Goal: Task Accomplishment & Management: Manage account settings

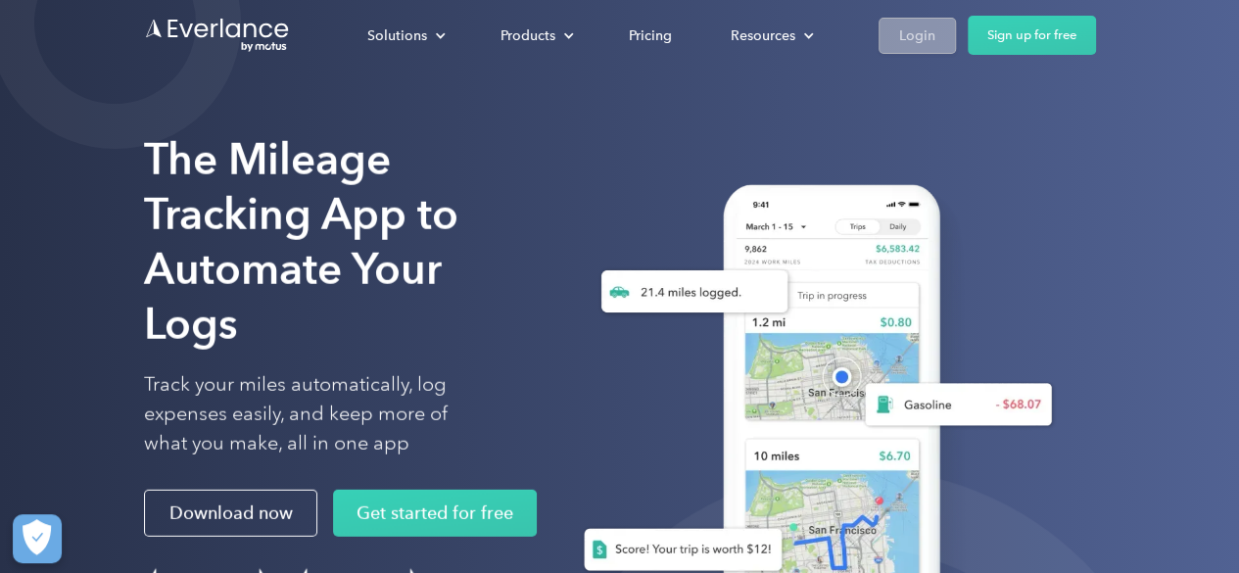
click at [910, 33] on div "Login" at bounding box center [917, 36] width 36 height 24
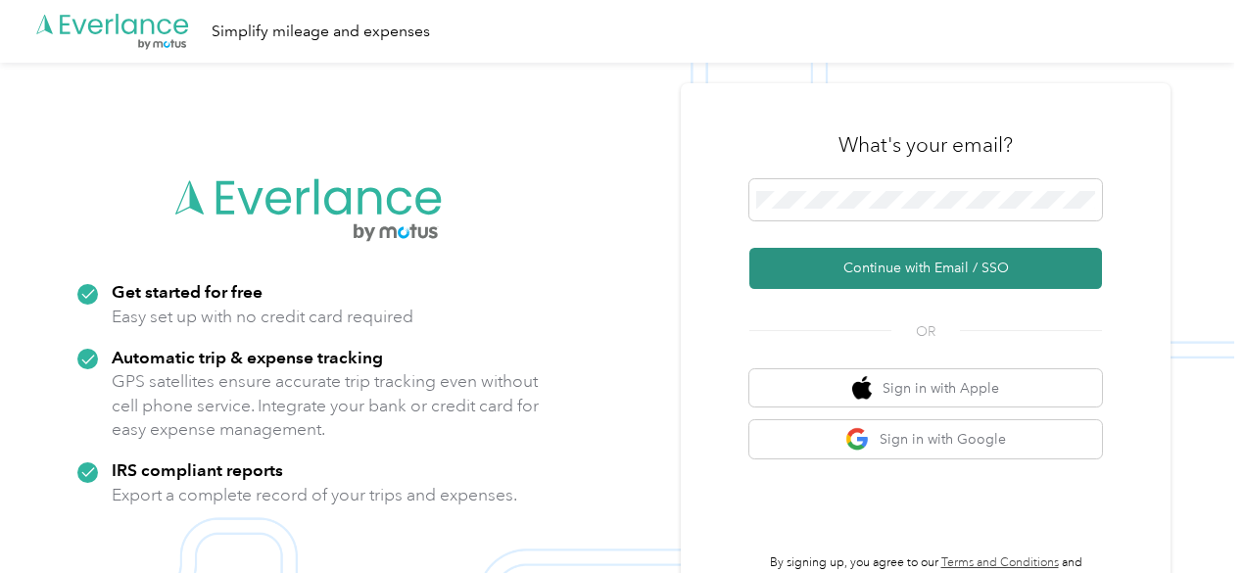
click at [910, 266] on button "Continue with Email / SSO" at bounding box center [926, 268] width 353 height 41
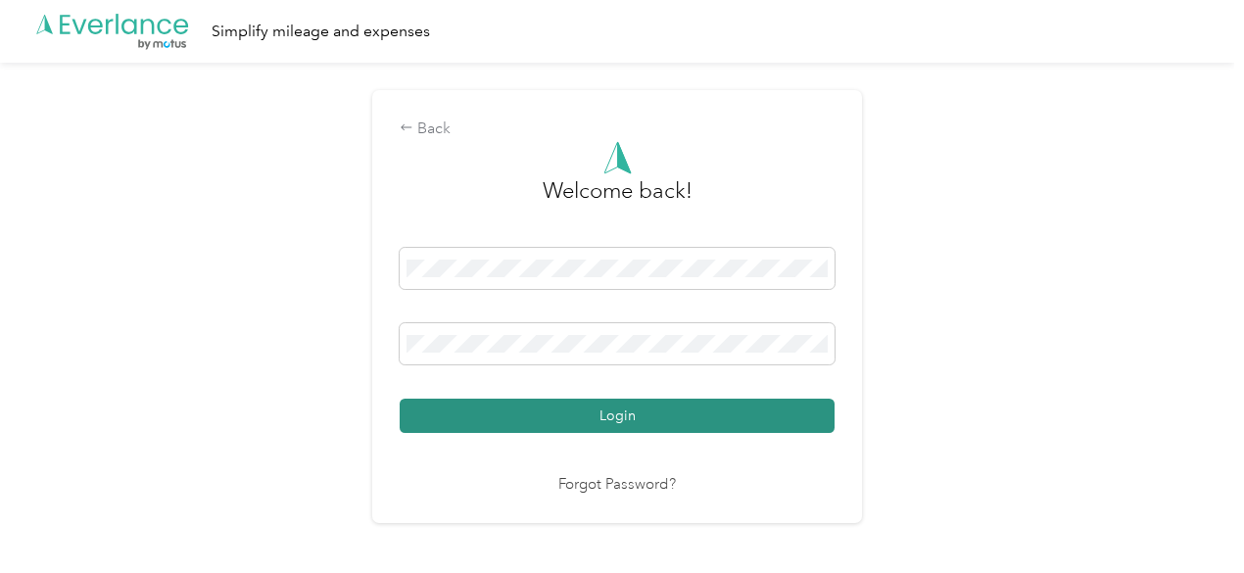
click at [527, 409] on button "Login" at bounding box center [617, 416] width 435 height 34
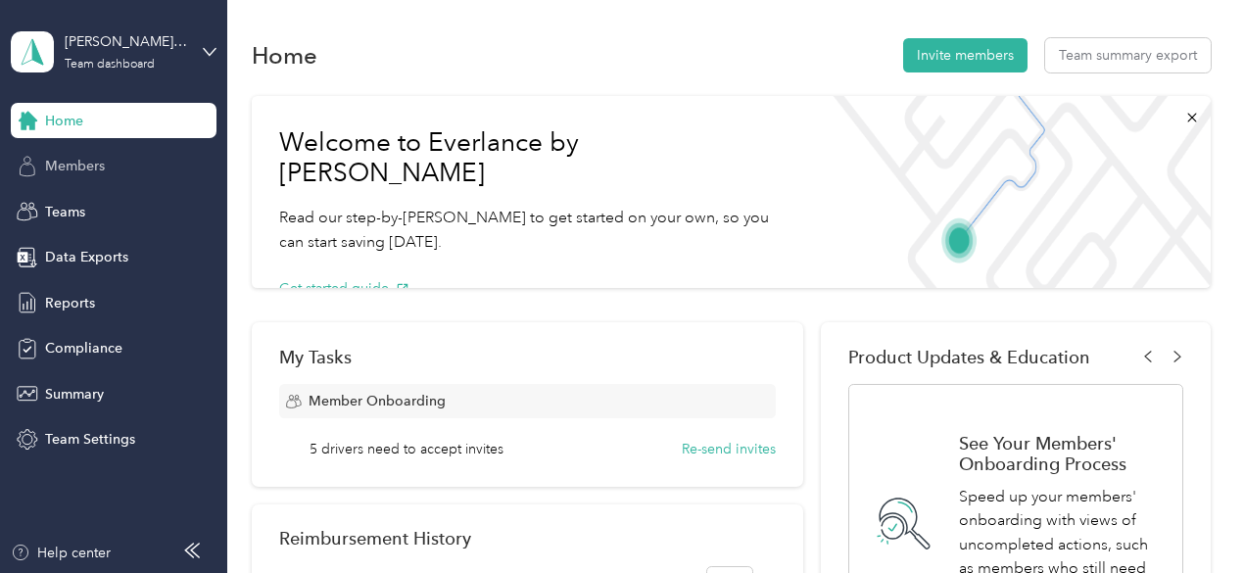
click at [78, 164] on span "Members" at bounding box center [75, 166] width 60 height 21
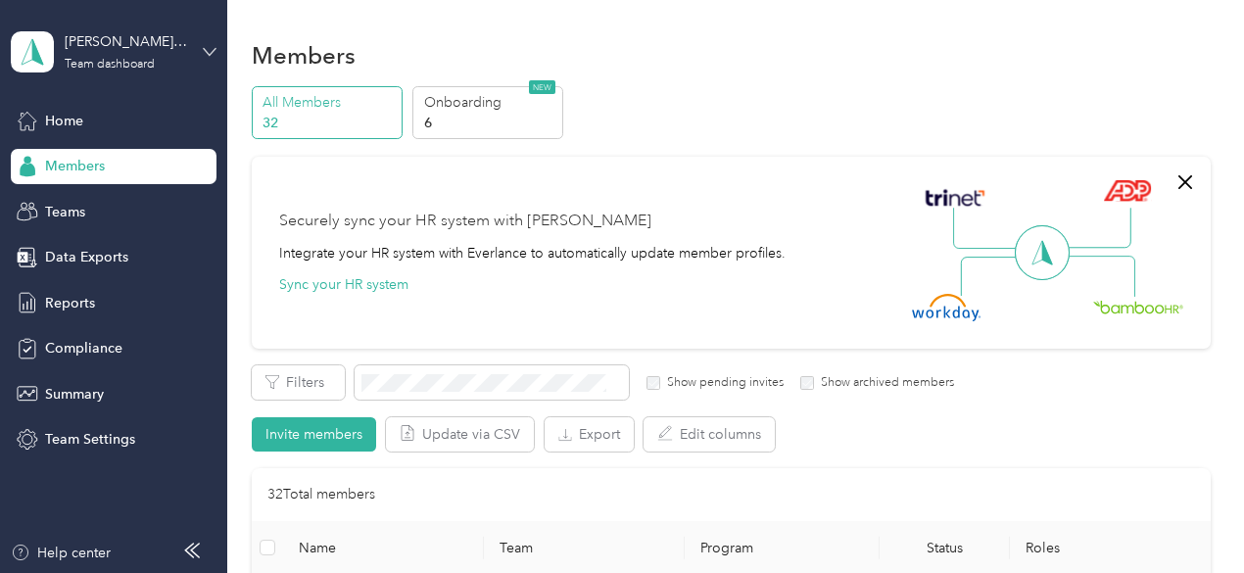
click at [208, 53] on icon at bounding box center [210, 51] width 12 height 7
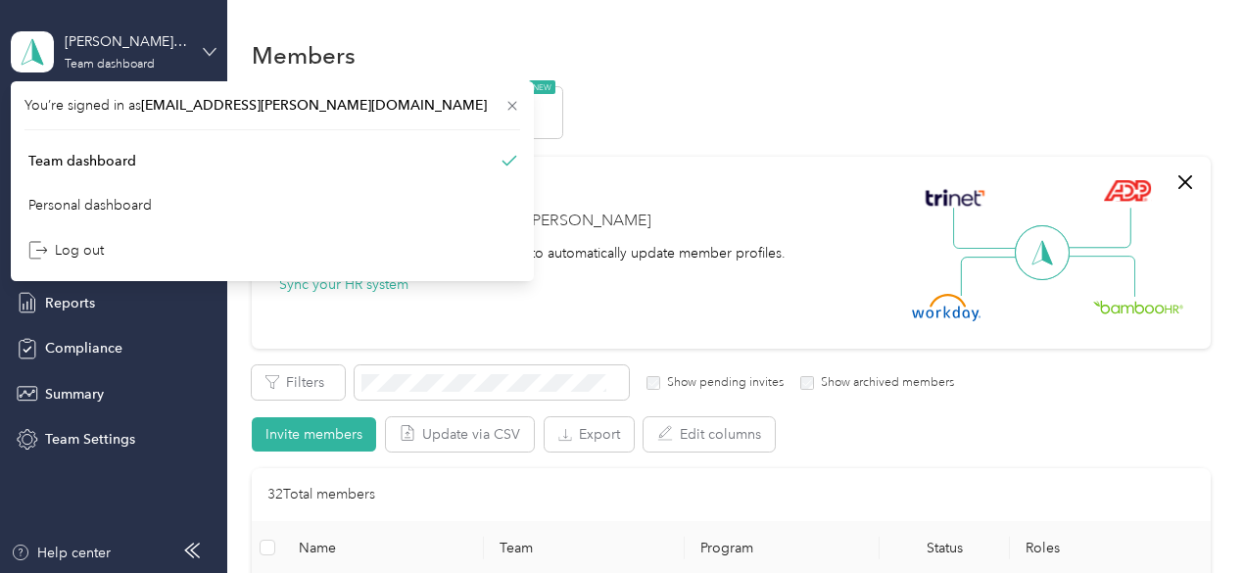
click at [208, 53] on icon at bounding box center [210, 51] width 12 height 7
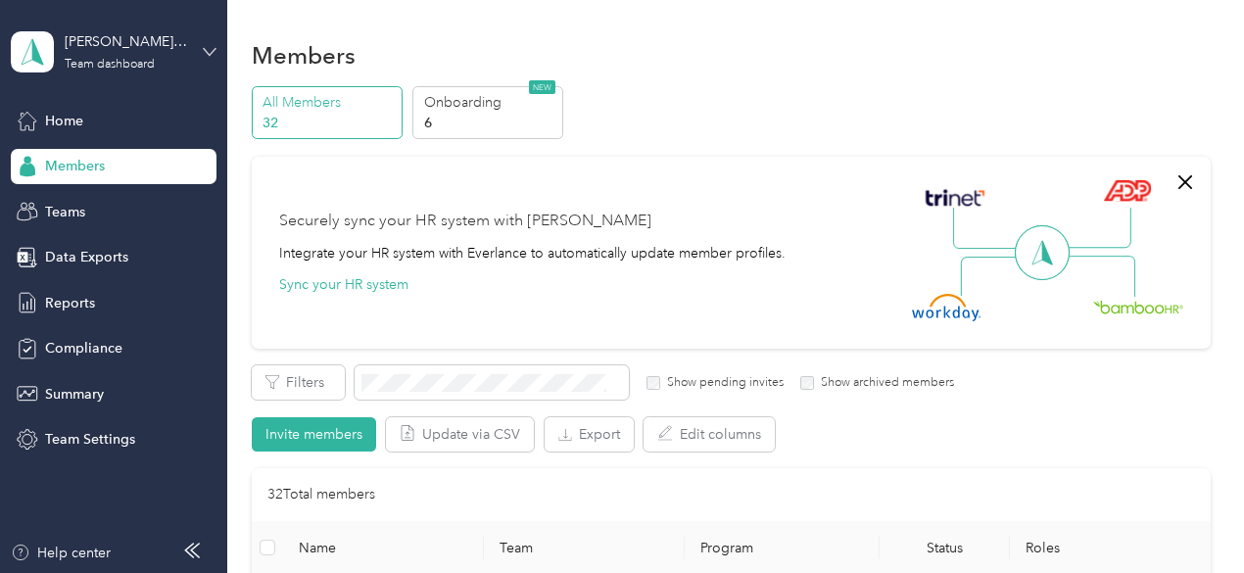
click at [204, 51] on icon at bounding box center [210, 52] width 14 height 14
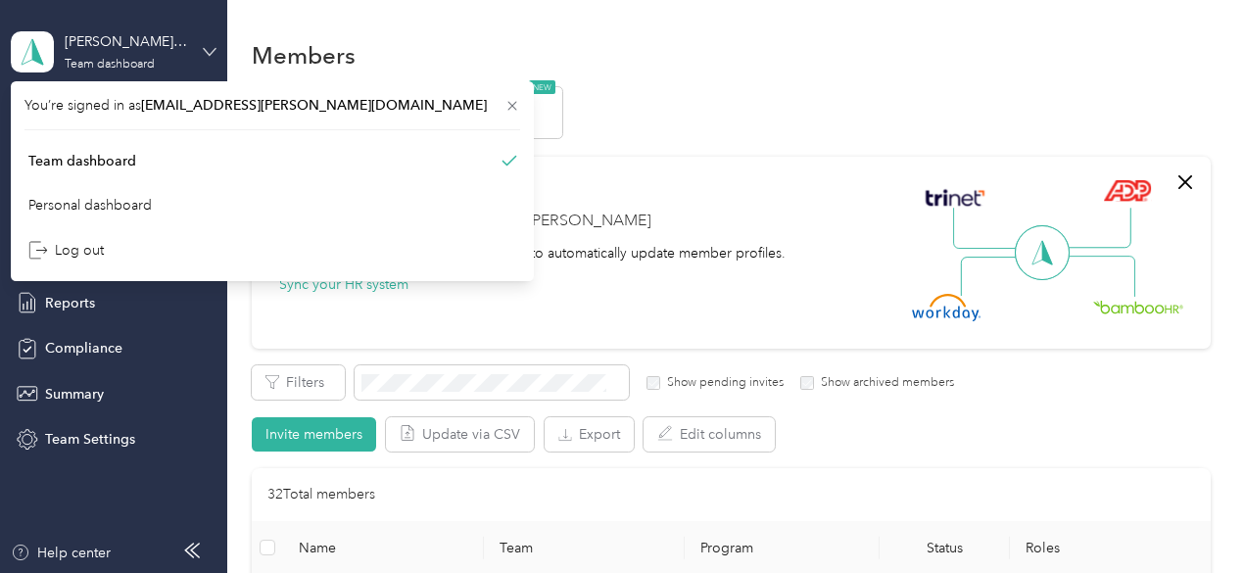
click at [206, 51] on icon at bounding box center [210, 52] width 14 height 14
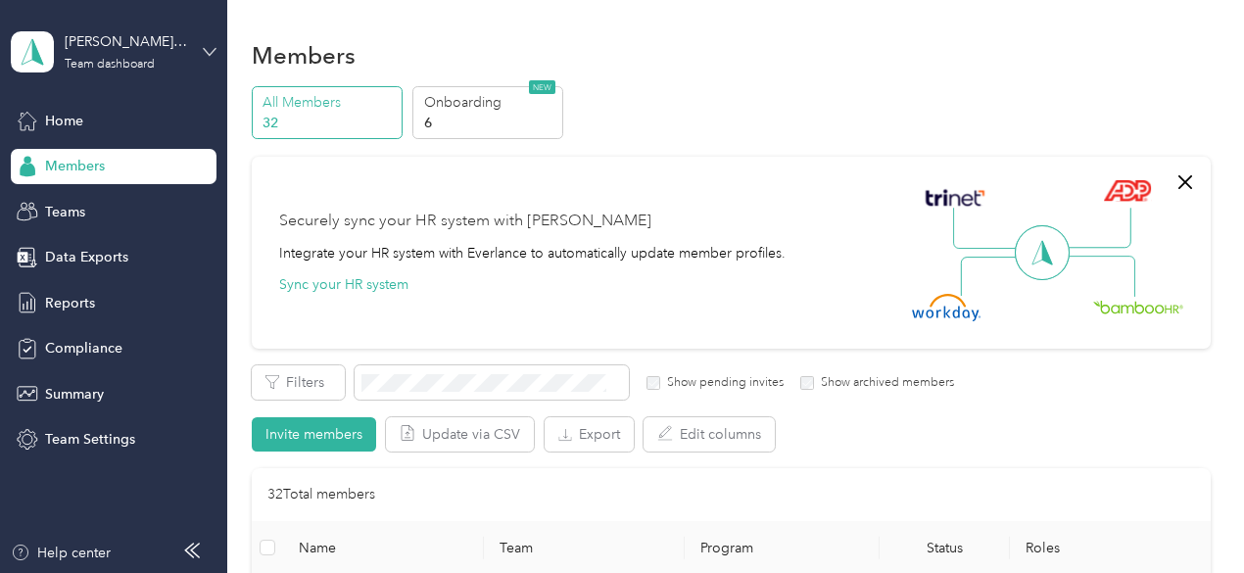
click at [210, 54] on icon at bounding box center [210, 51] width 12 height 7
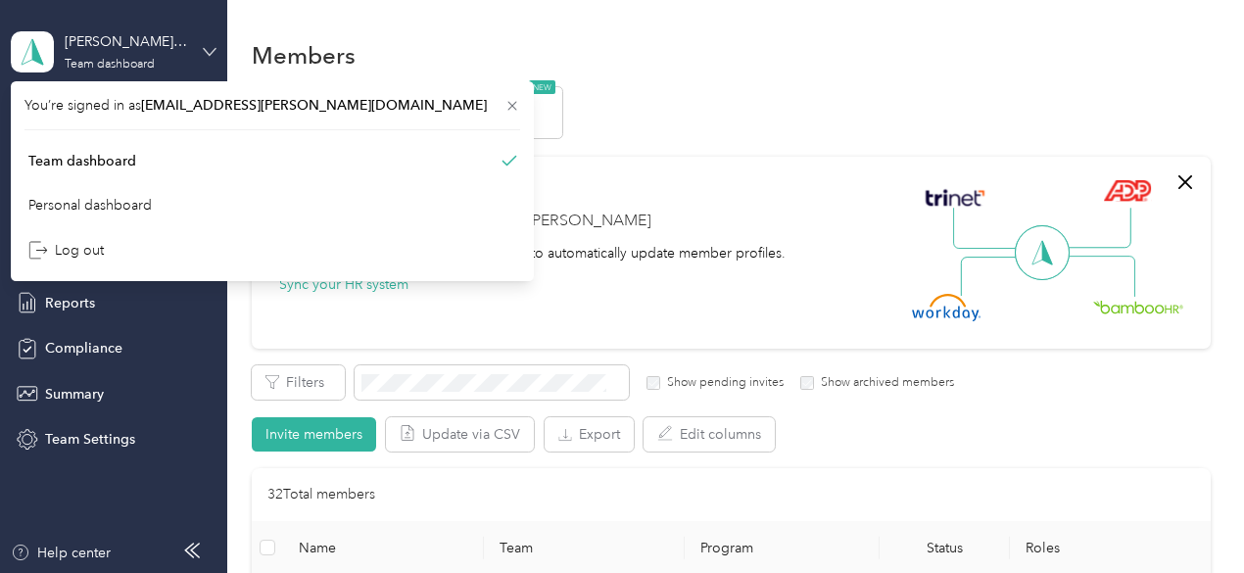
click at [208, 55] on icon at bounding box center [210, 52] width 14 height 14
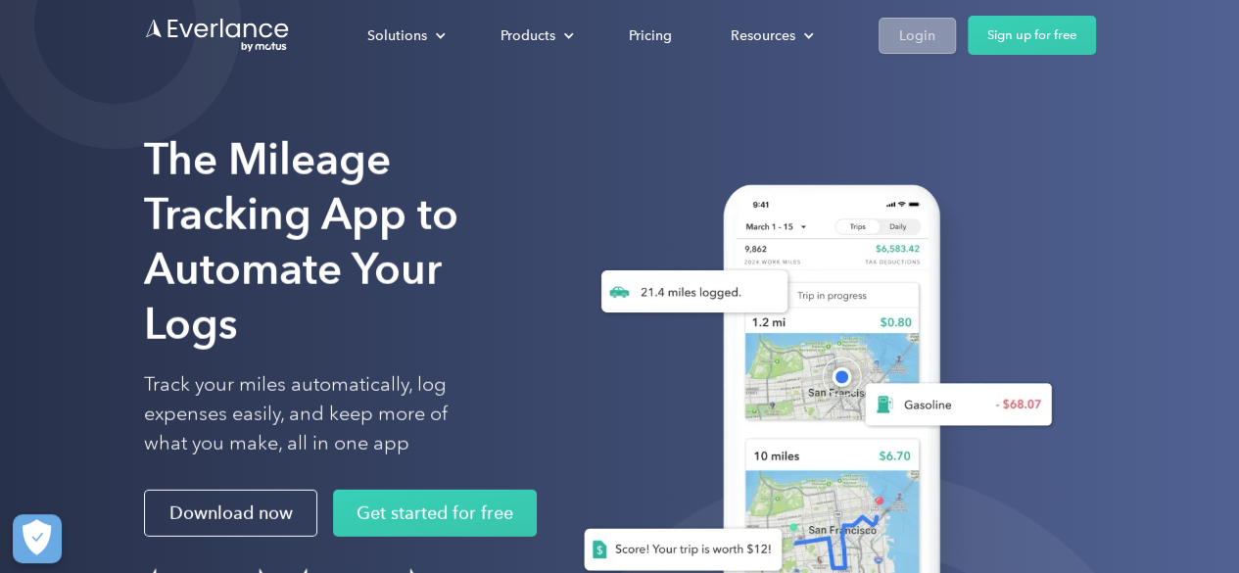
click at [920, 34] on div "Login" at bounding box center [917, 36] width 36 height 24
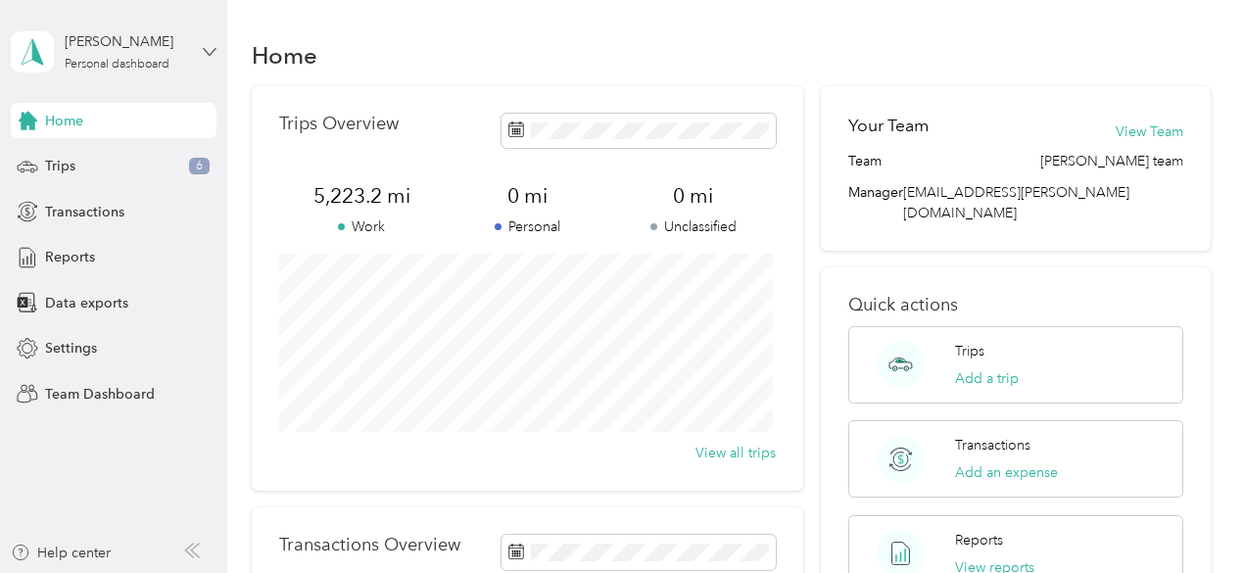
click at [206, 50] on icon at bounding box center [210, 51] width 12 height 7
click at [105, 158] on div "Team dashboard" at bounding box center [80, 155] width 105 height 21
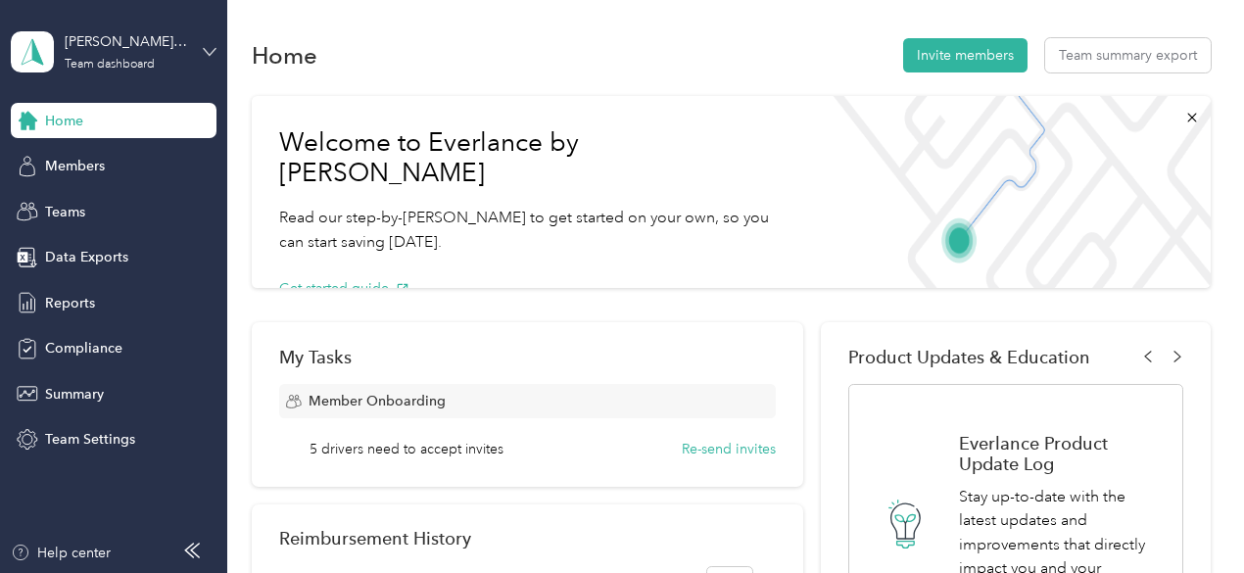
click at [206, 48] on icon at bounding box center [210, 52] width 14 height 14
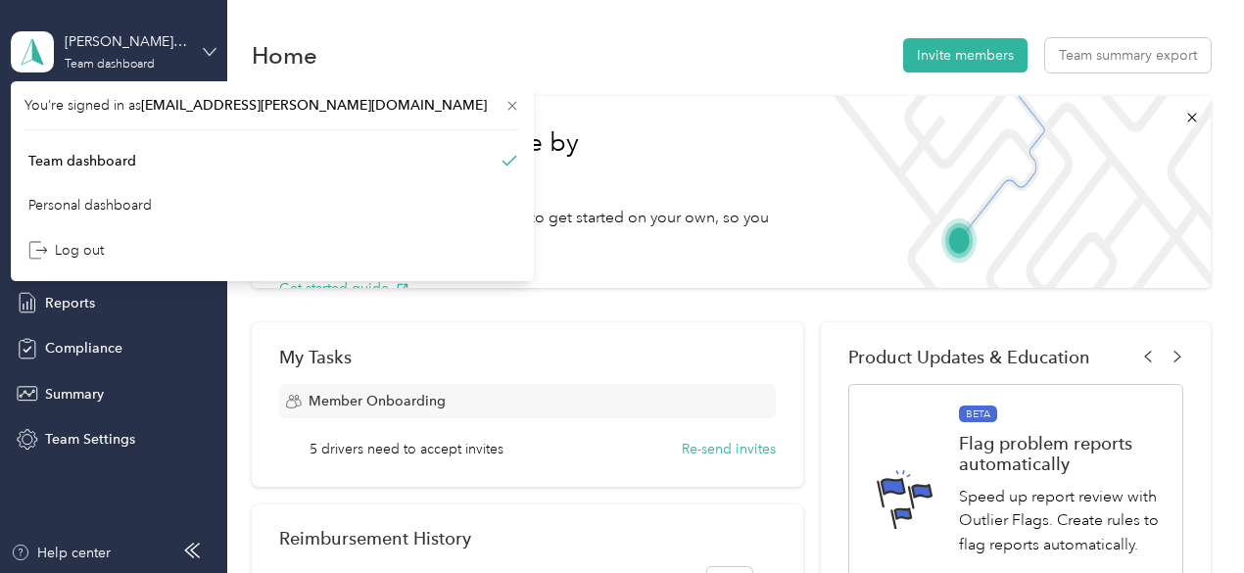
click at [208, 50] on icon at bounding box center [210, 52] width 14 height 14
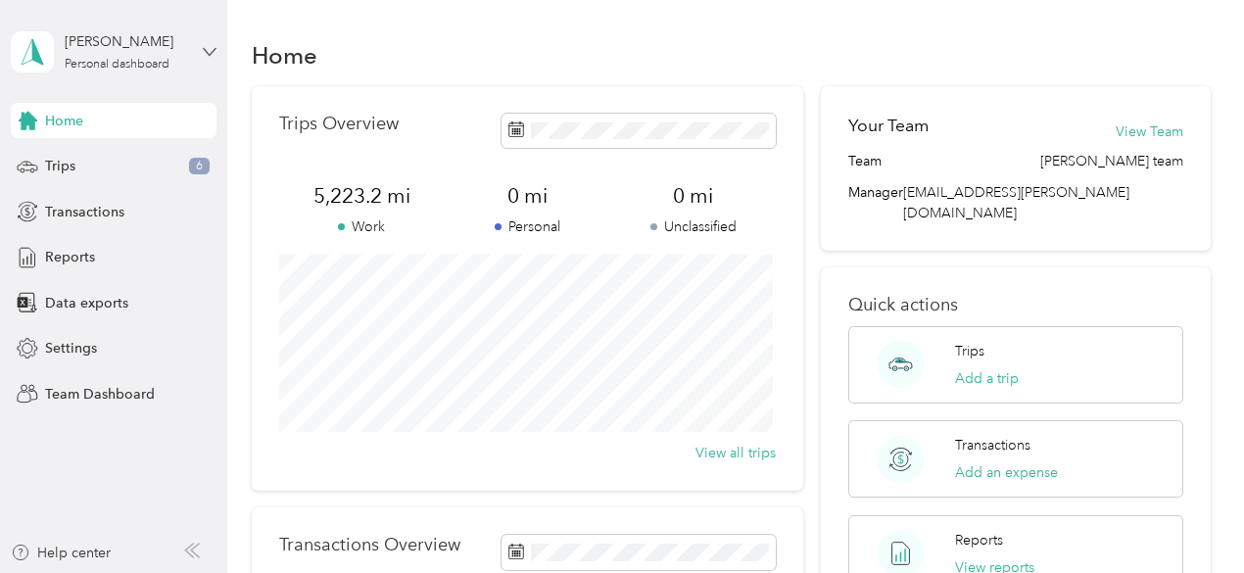
click at [210, 50] on icon at bounding box center [210, 52] width 14 height 14
drag, startPoint x: 32, startPoint y: 0, endPoint x: 515, endPoint y: 32, distance: 484.1
click at [515, 32] on div "Home Trips Overview 5,223.2 mi Work 0 mi Personal 0 mi Unclassified View all tr…" at bounding box center [730, 450] width 1007 height 900
click at [208, 50] on icon at bounding box center [210, 52] width 14 height 14
click at [210, 47] on icon at bounding box center [210, 52] width 14 height 14
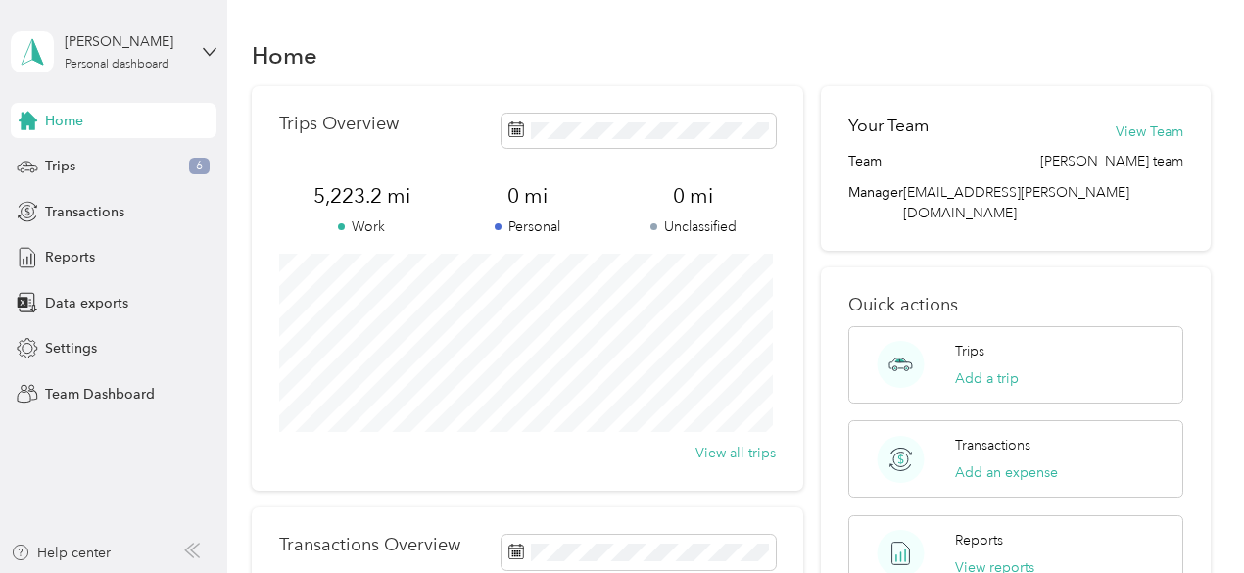
click at [98, 158] on div "Team dashboard" at bounding box center [80, 155] width 105 height 21
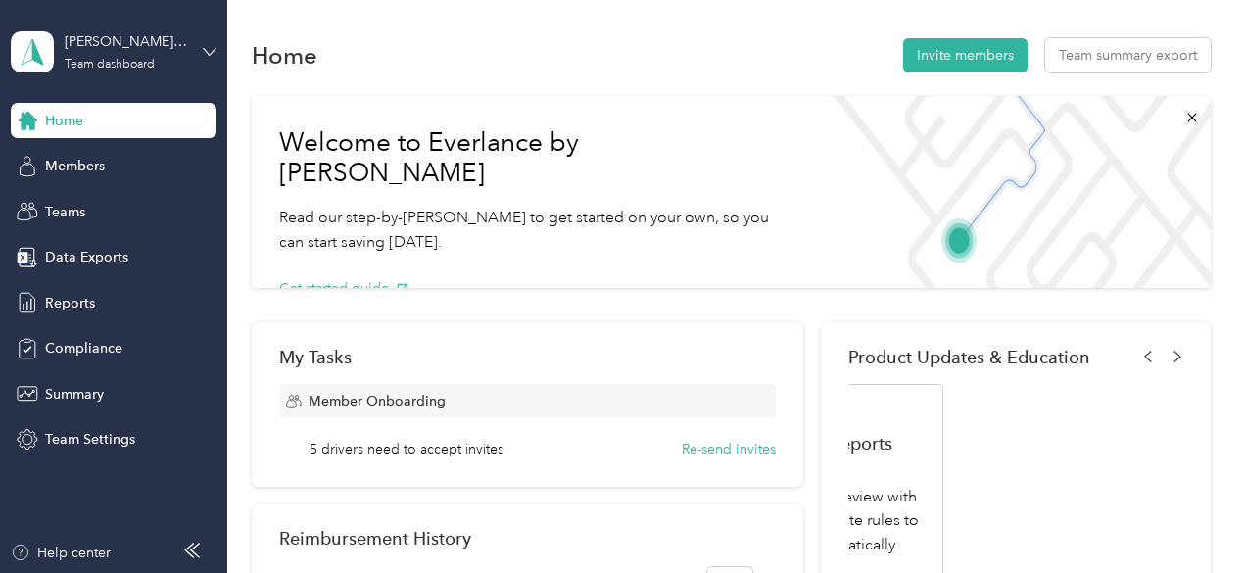
click at [210, 50] on icon at bounding box center [210, 52] width 14 height 14
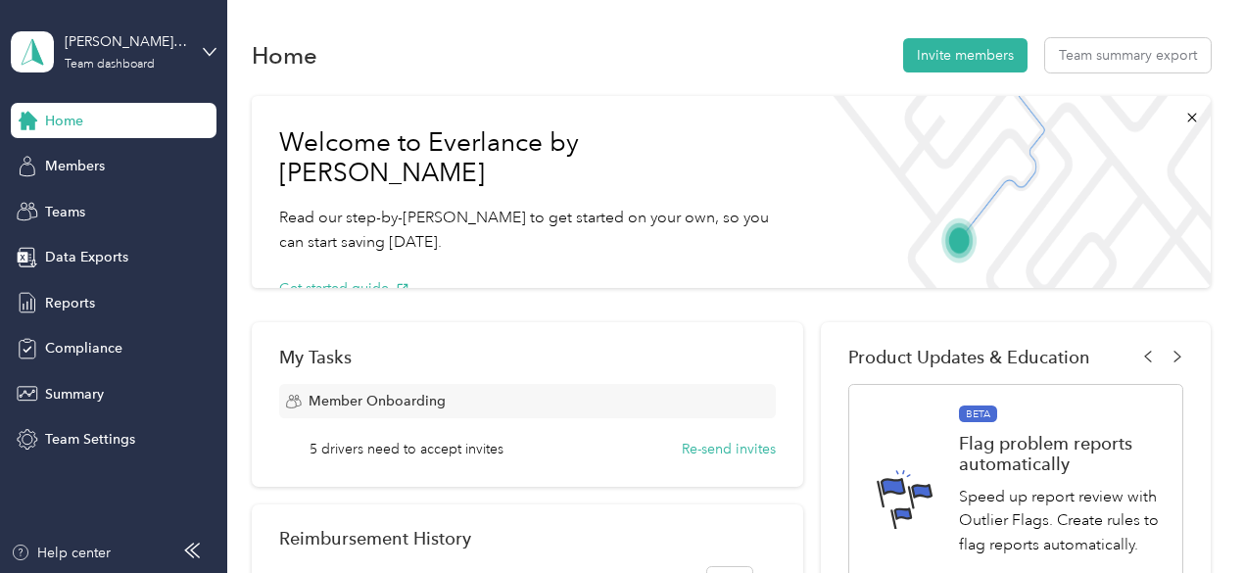
click at [143, 203] on div "Personal dashboard" at bounding box center [89, 205] width 123 height 21
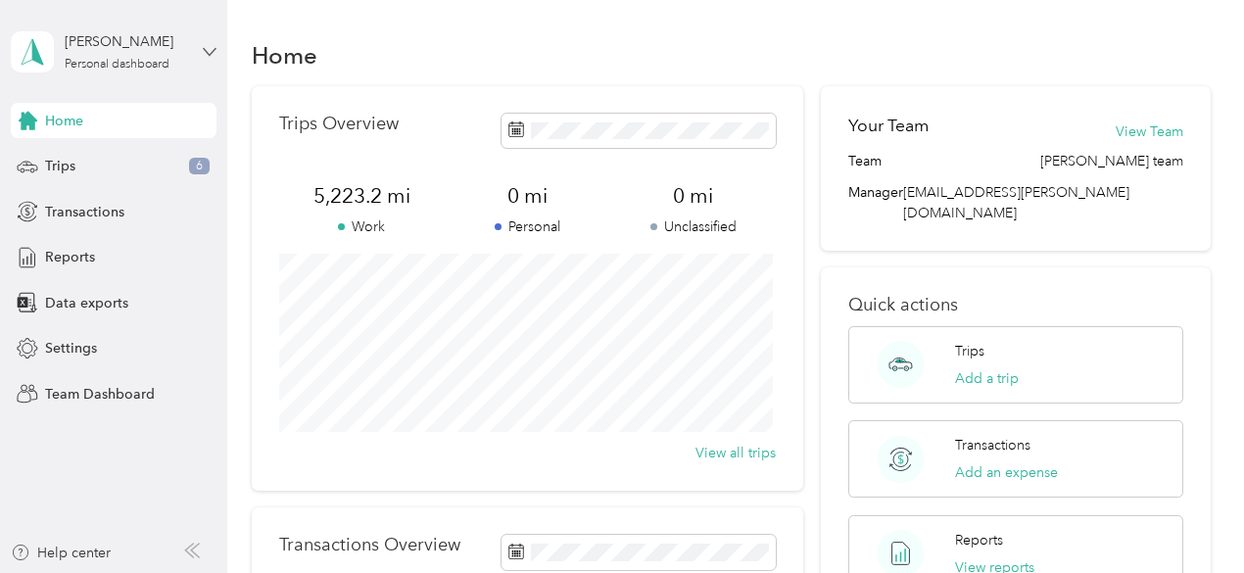
click at [209, 49] on icon at bounding box center [210, 52] width 14 height 14
click at [123, 158] on div "Team dashboard" at bounding box center [80, 158] width 105 height 21
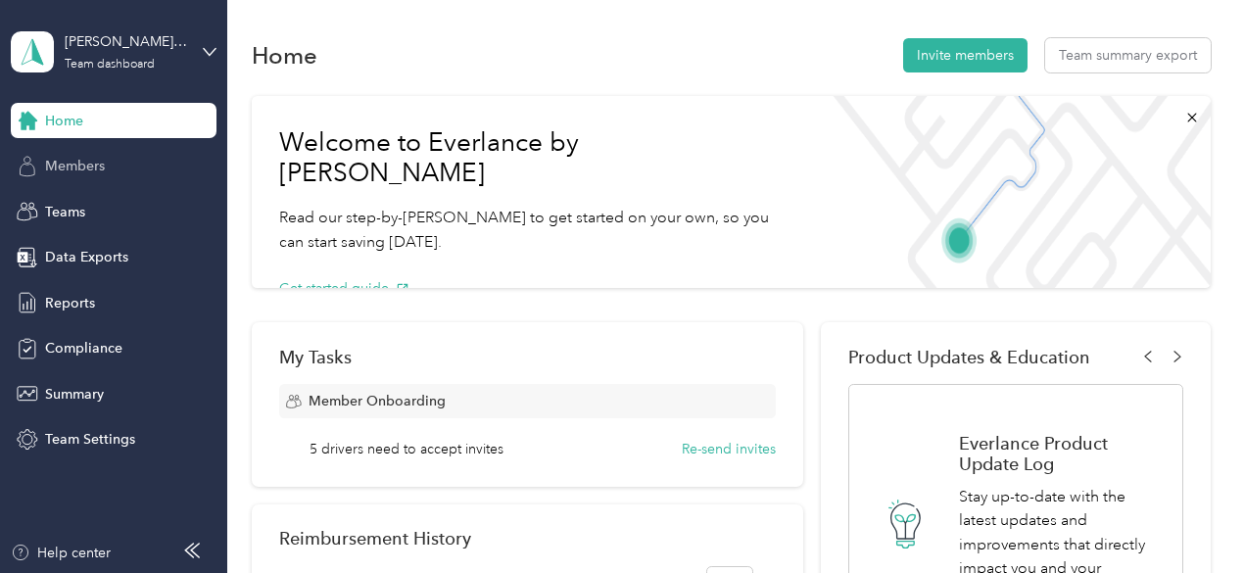
click at [61, 160] on span "Members" at bounding box center [75, 166] width 60 height 21
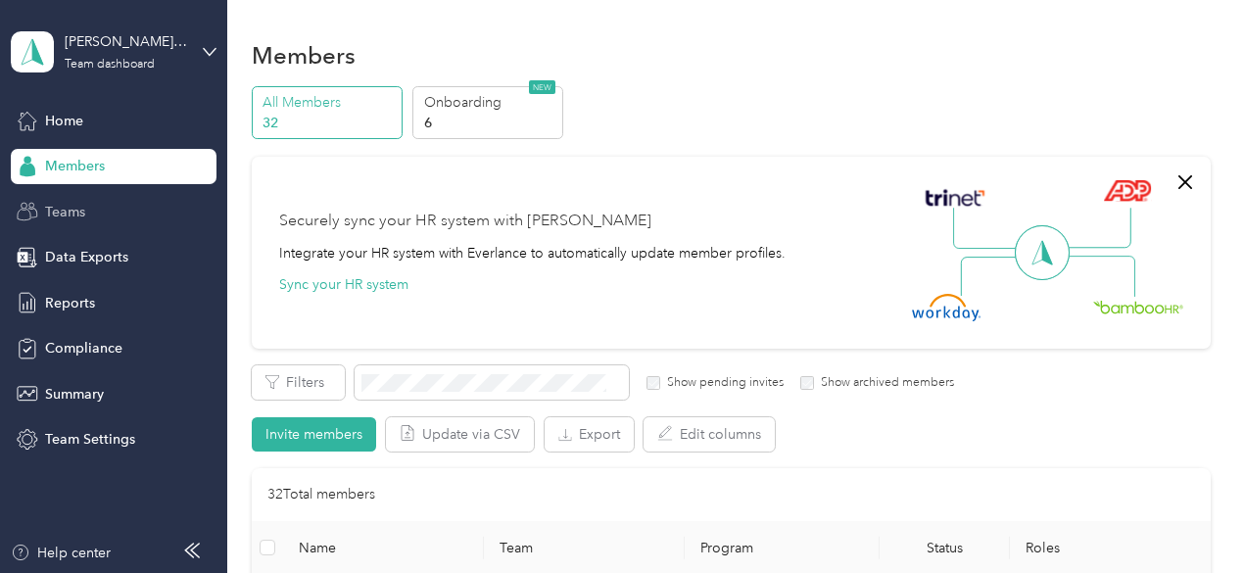
click at [65, 209] on span "Teams" at bounding box center [65, 212] width 40 height 21
